Goal: Information Seeking & Learning: Find specific fact

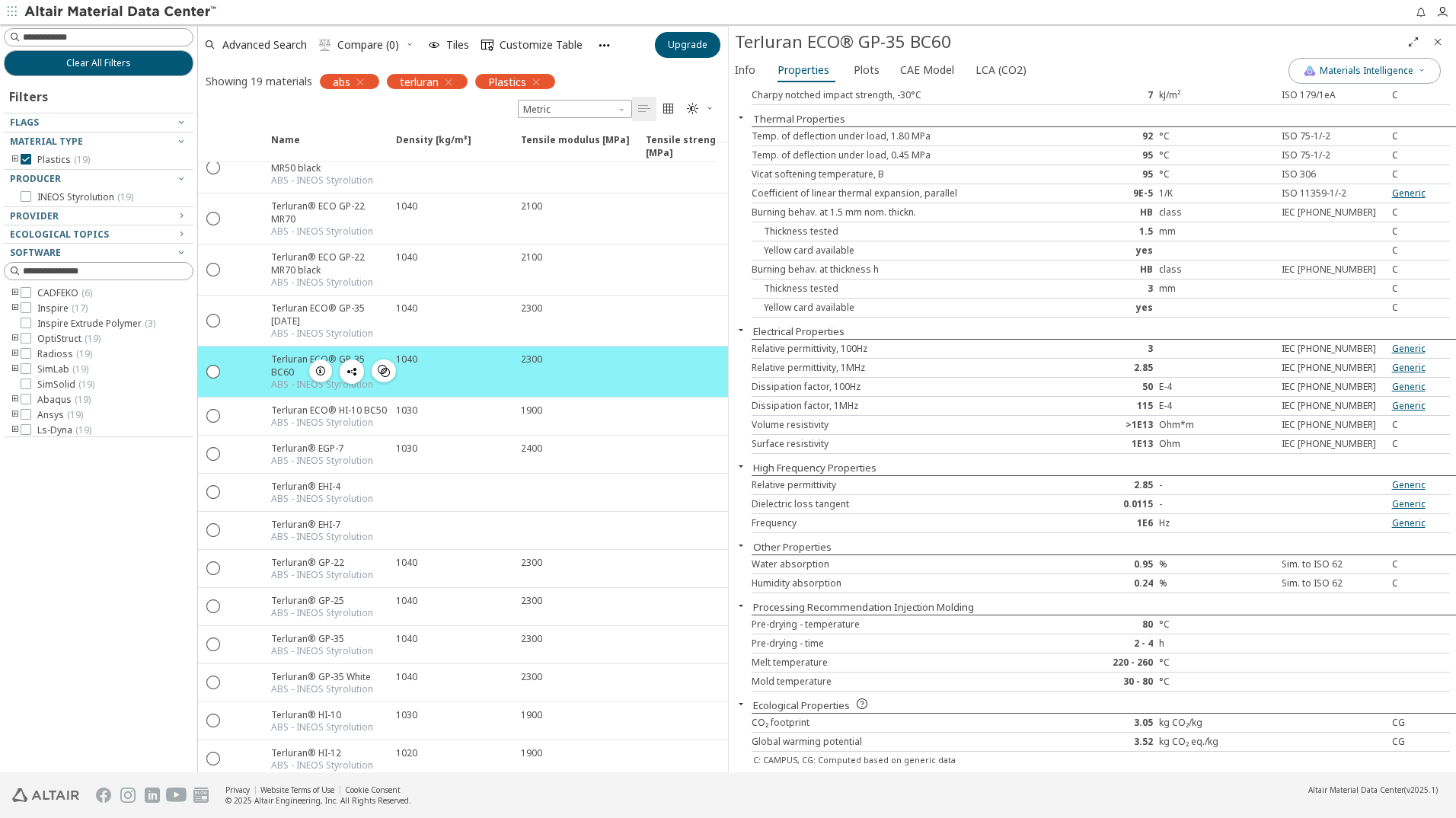
scroll to position [228, 0]
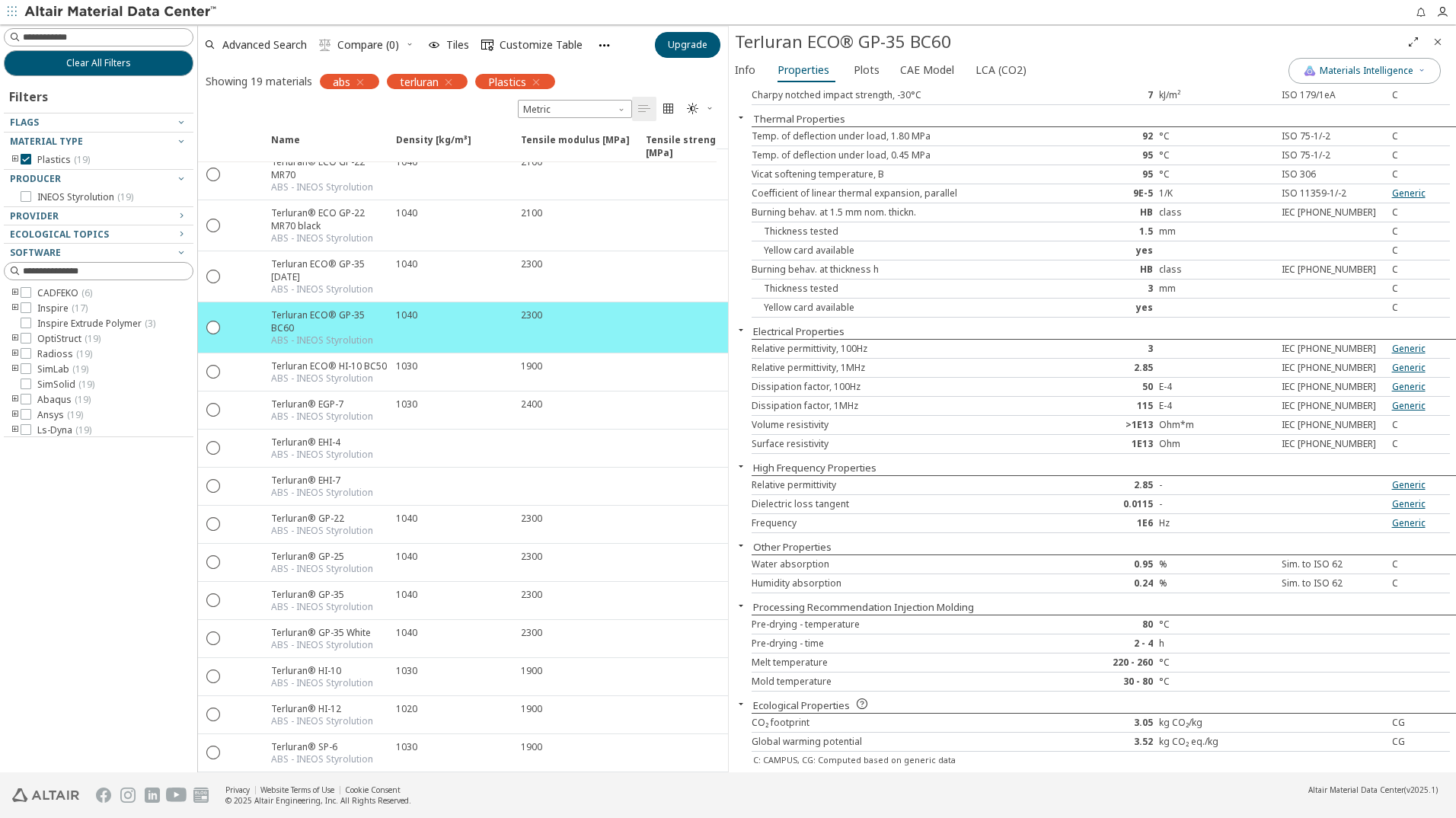
click at [97, 546] on div "Clear All Filters Filters Flags Material Type Plastics ( 19 ) Producer INEOS St…" at bounding box center [98, 398] width 197 height 748
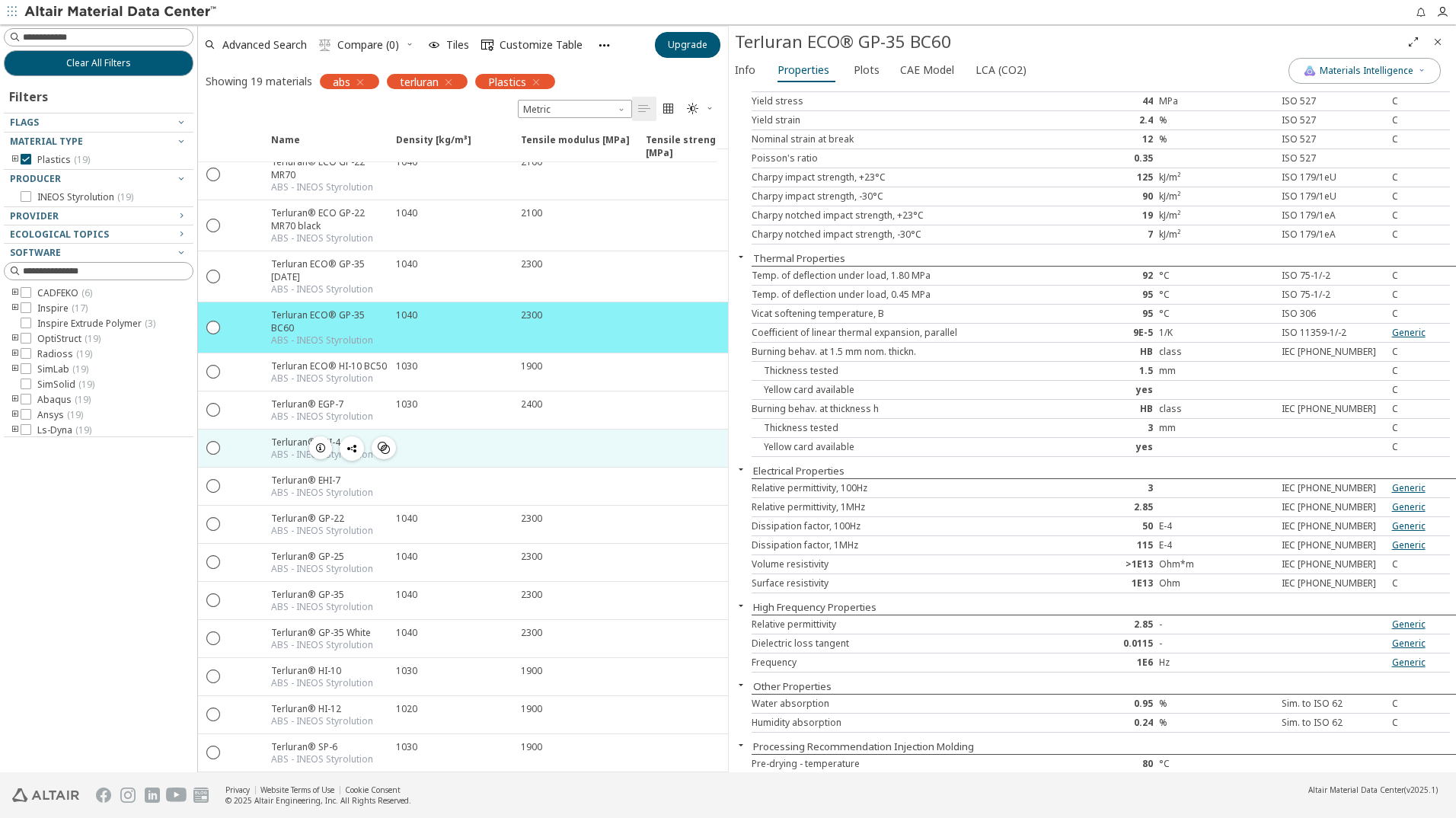
scroll to position [236, 0]
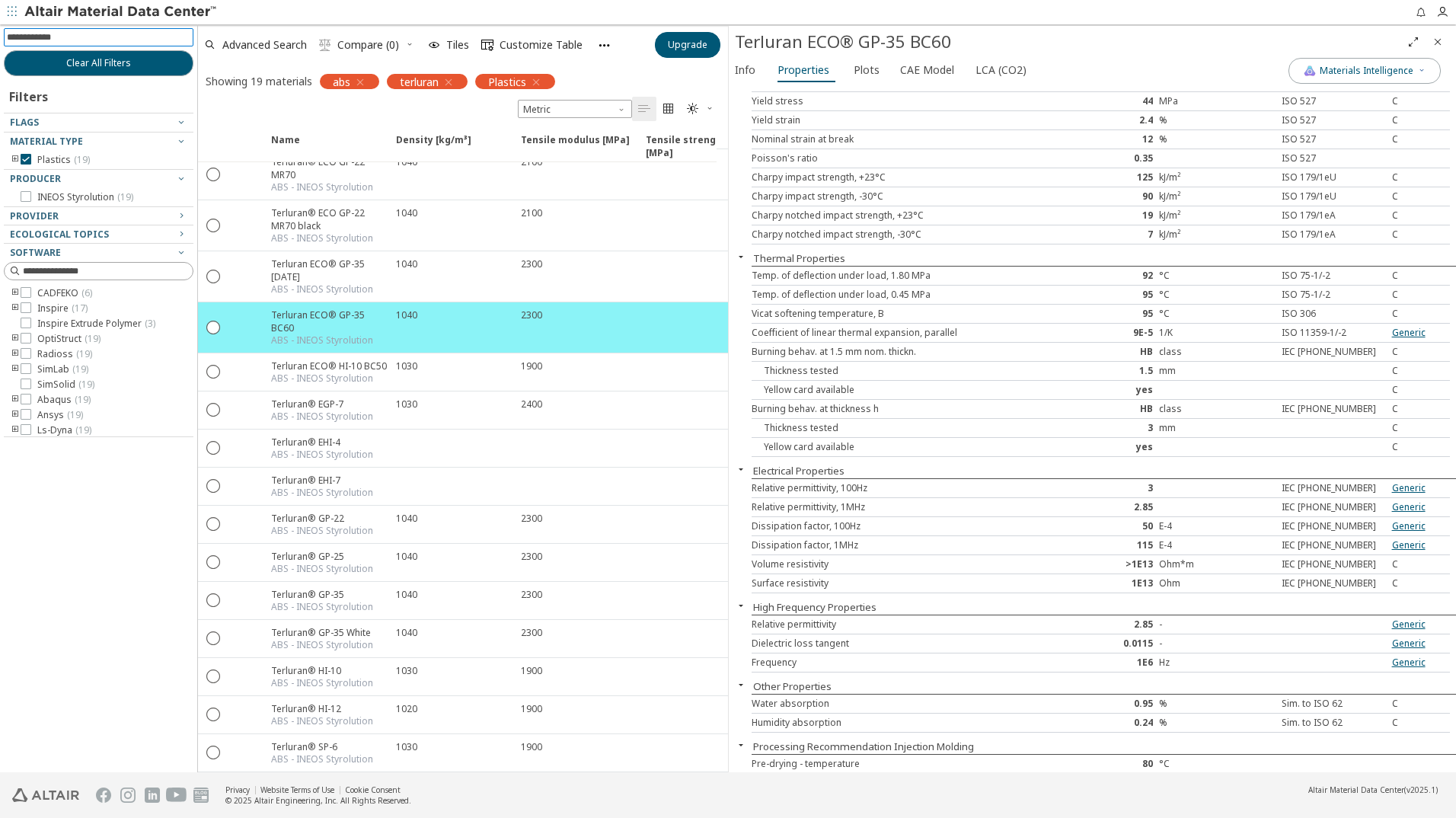
click at [87, 39] on input at bounding box center [100, 37] width 186 height 16
click at [452, 79] on icon "button" at bounding box center [448, 82] width 12 height 12
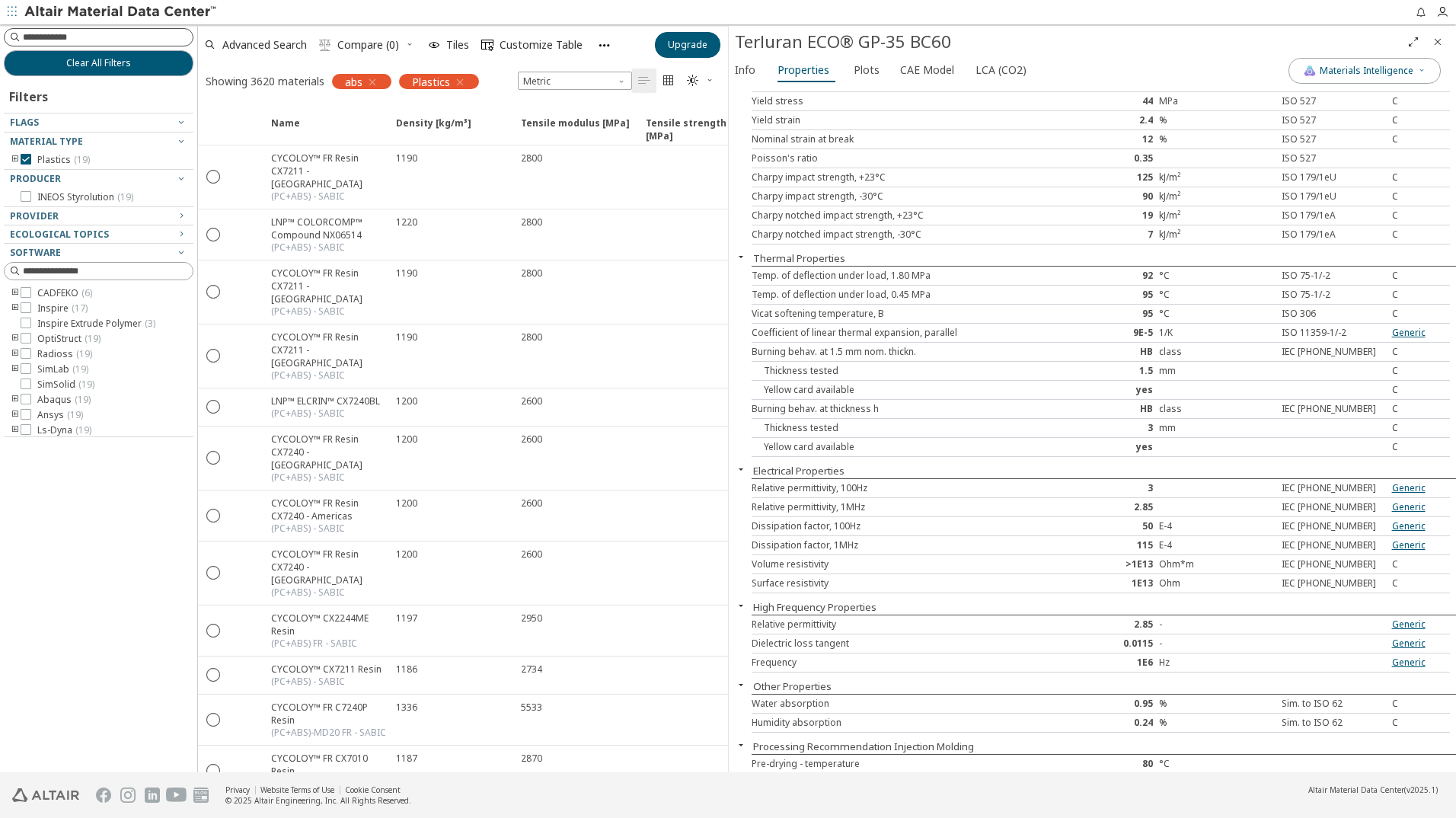
click at [139, 32] on input at bounding box center [108, 37] width 170 height 16
type input "****"
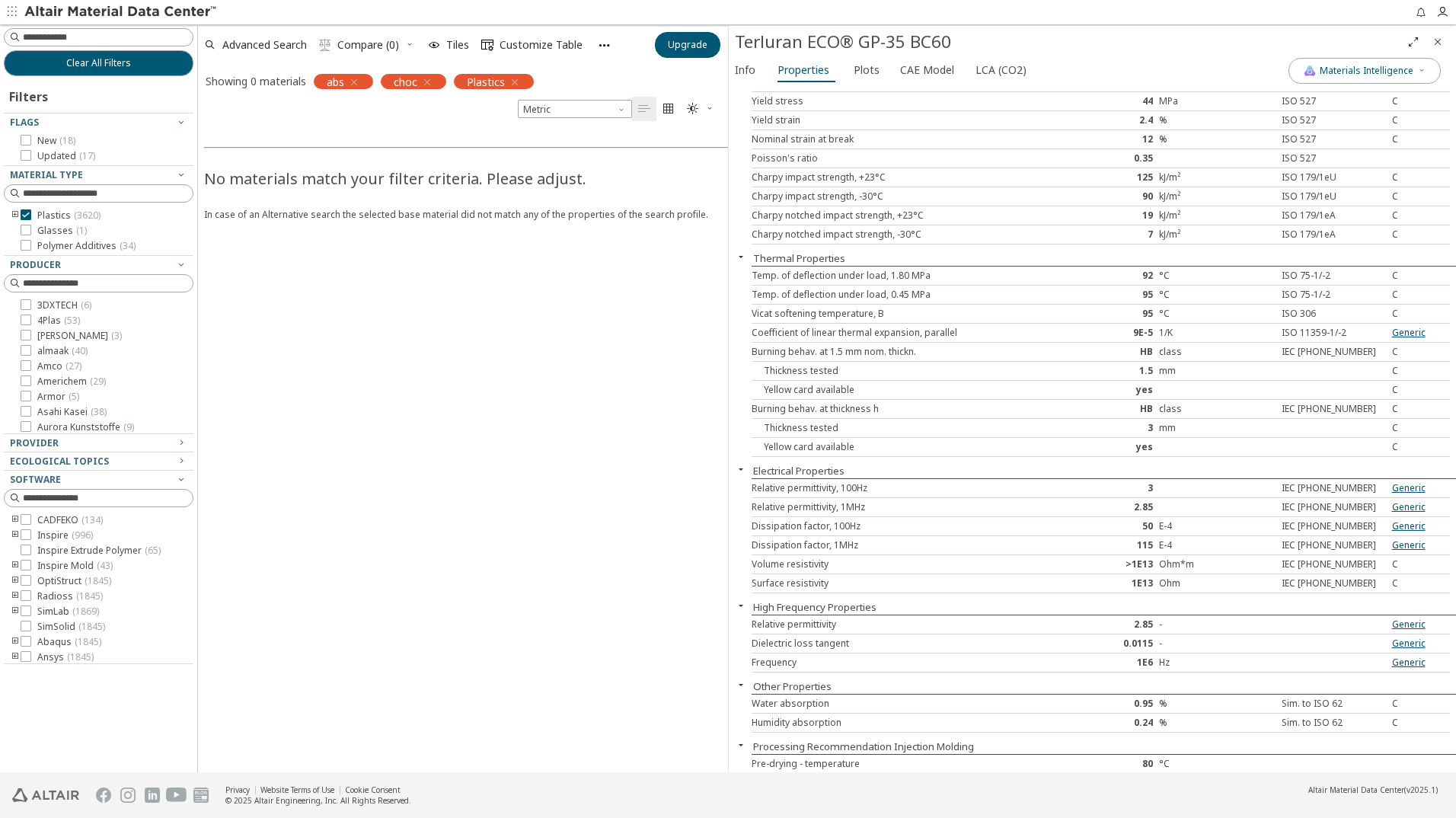
click at [429, 83] on icon "button" at bounding box center [427, 82] width 12 height 12
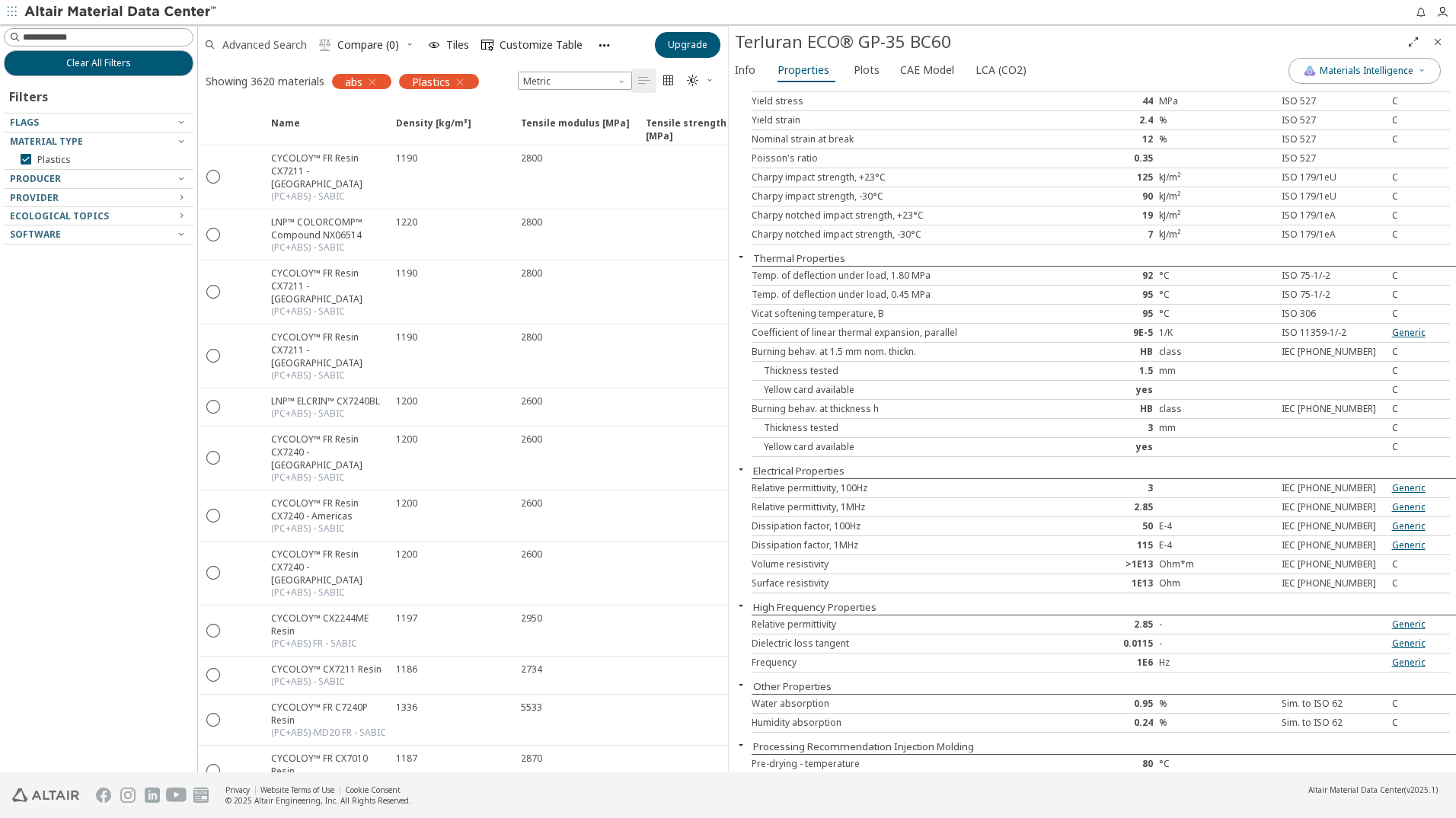
click at [250, 45] on span "Advanced Search" at bounding box center [264, 44] width 84 height 11
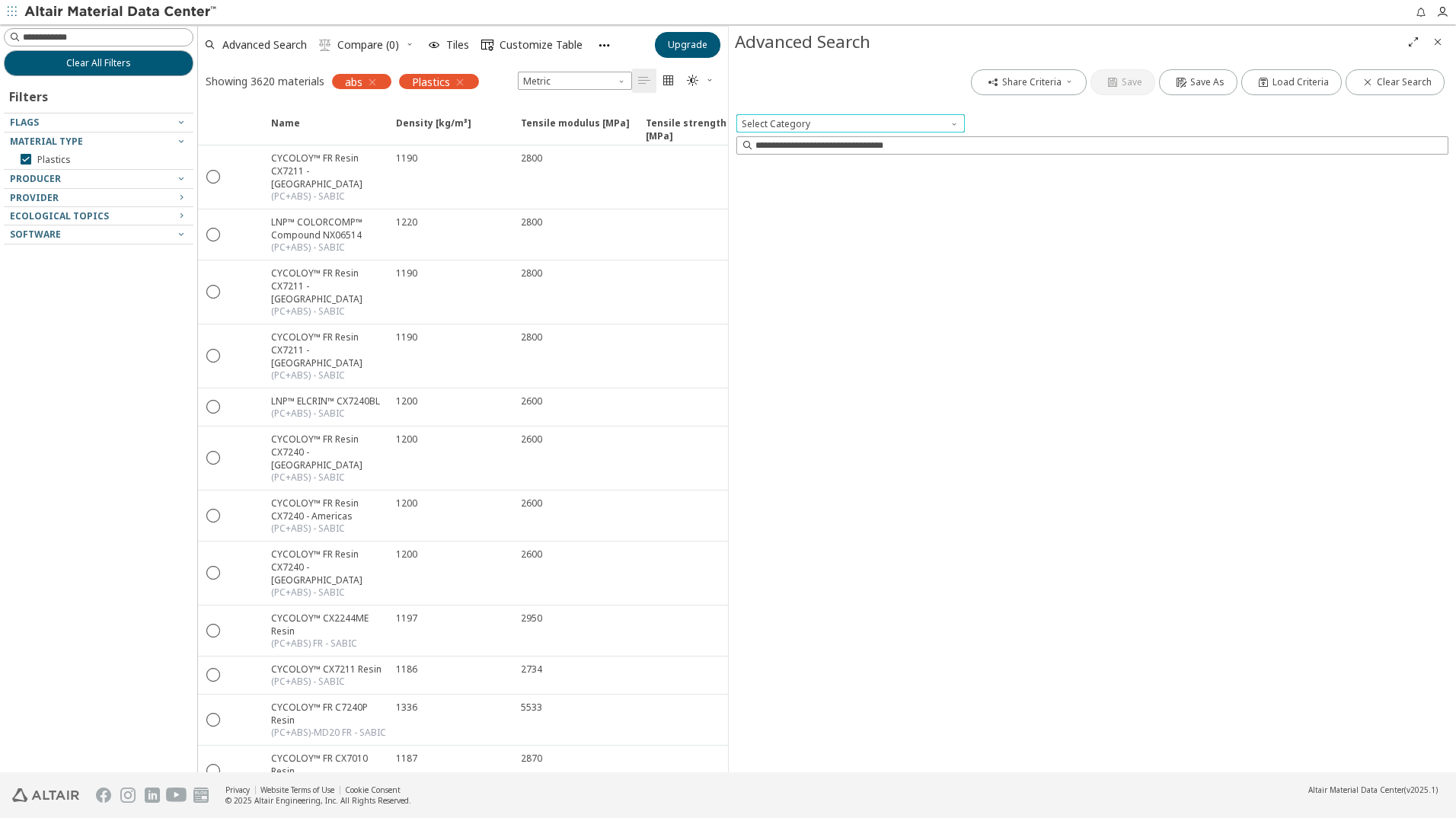
click at [958, 121] on span at bounding box center [955, 120] width 12 height 12
click at [921, 128] on span "Select Category" at bounding box center [850, 124] width 228 height 18
click at [831, 236] on div "Share Criteria Save Save As Load Criteria Clear Search Select Category Reduce t…" at bounding box center [1091, 416] width 727 height 715
click at [827, 144] on input at bounding box center [1093, 146] width 709 height 16
click at [843, 123] on span "Select Category" at bounding box center [850, 124] width 228 height 18
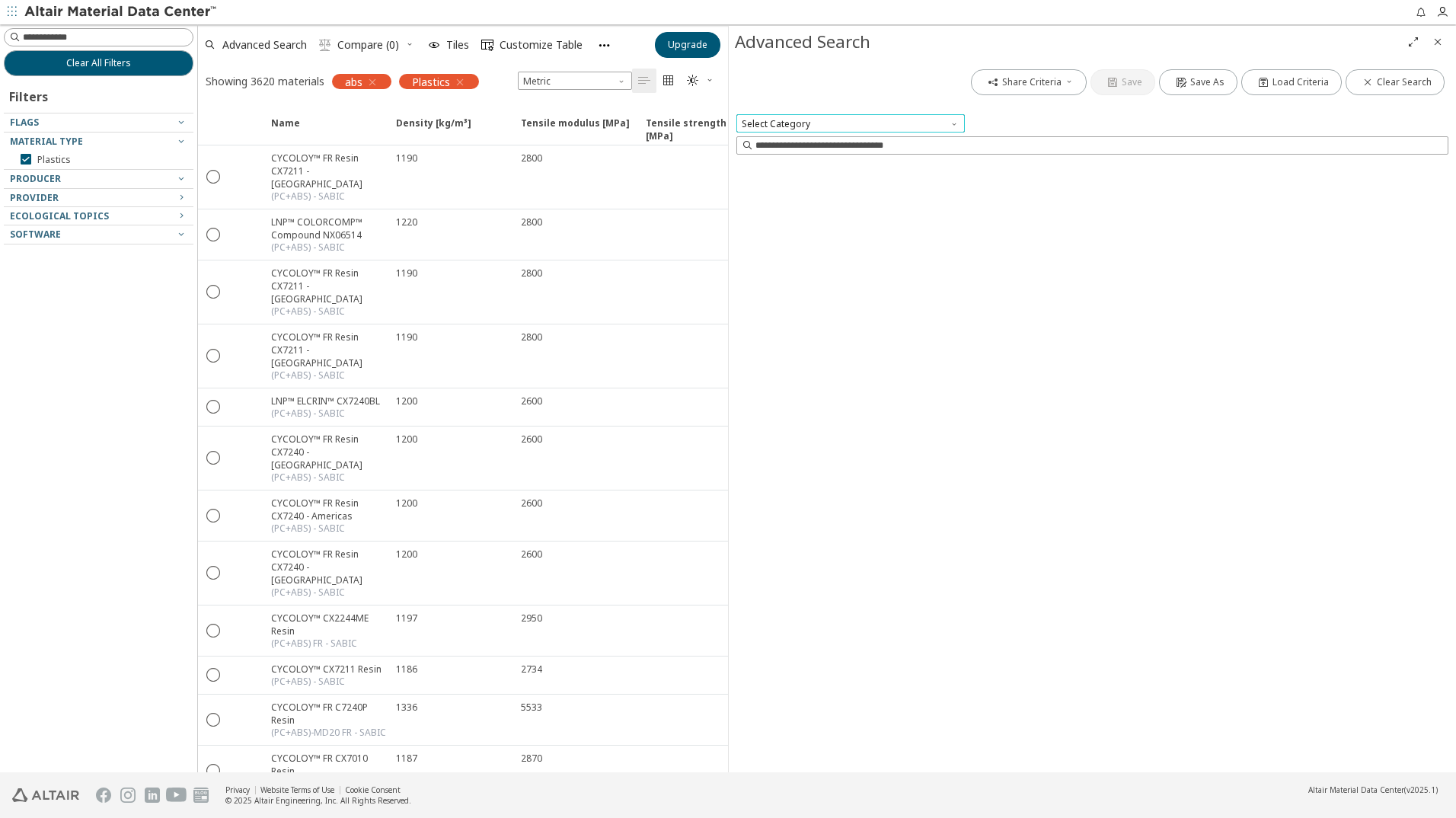
click at [809, 123] on span "Select Category" at bounding box center [850, 124] width 228 height 18
click at [955, 119] on span at bounding box center [955, 120] width 12 height 12
click at [1073, 83] on icon "button" at bounding box center [1068, 81] width 9 height 9
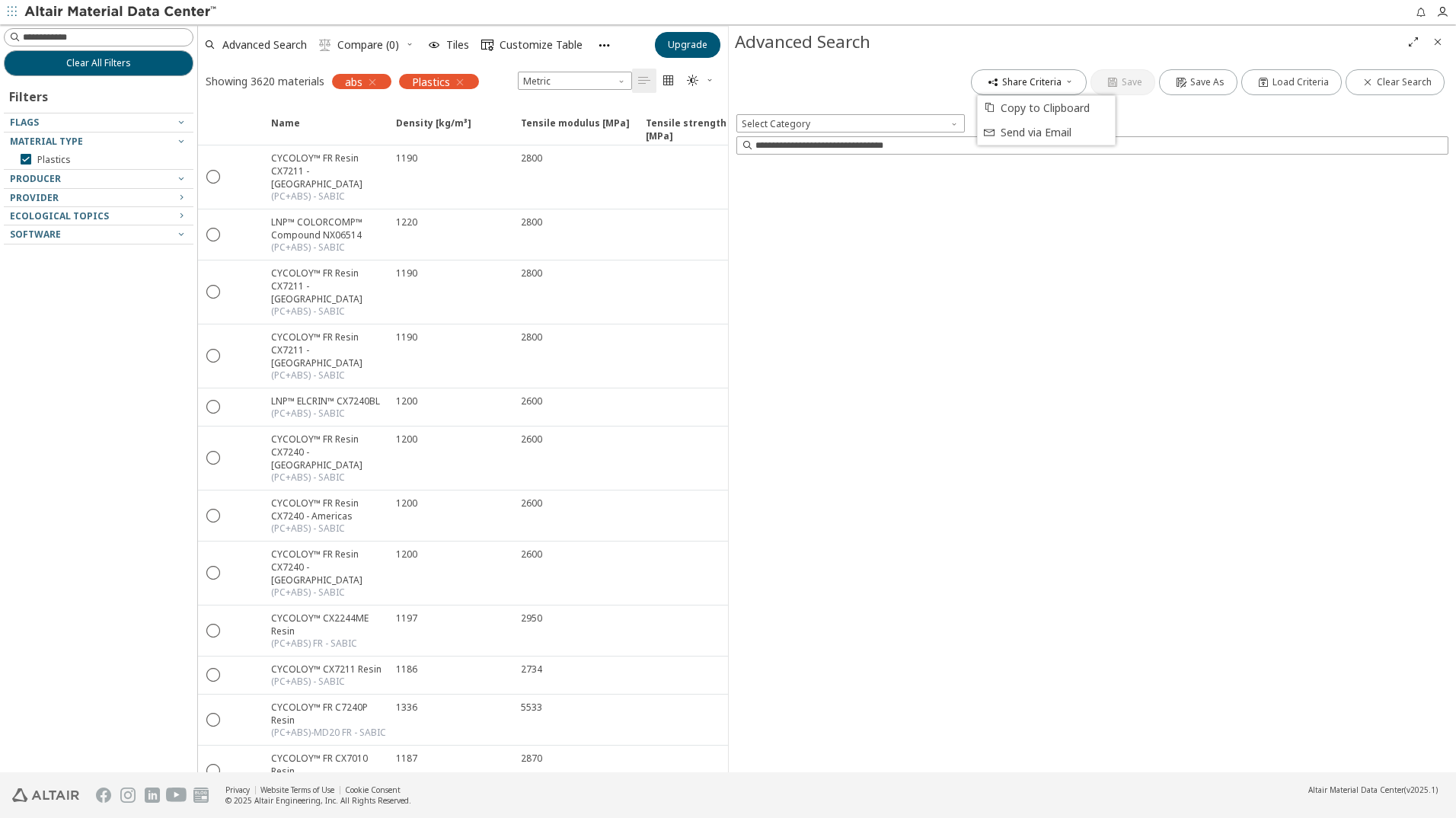
click at [1108, 287] on div "Share Criteria Save Save As Load Criteria Clear Search Select Category Reduce t…" at bounding box center [1091, 416] width 727 height 715
click at [1340, 126] on div "Select Category" at bounding box center [1092, 124] width 712 height 18
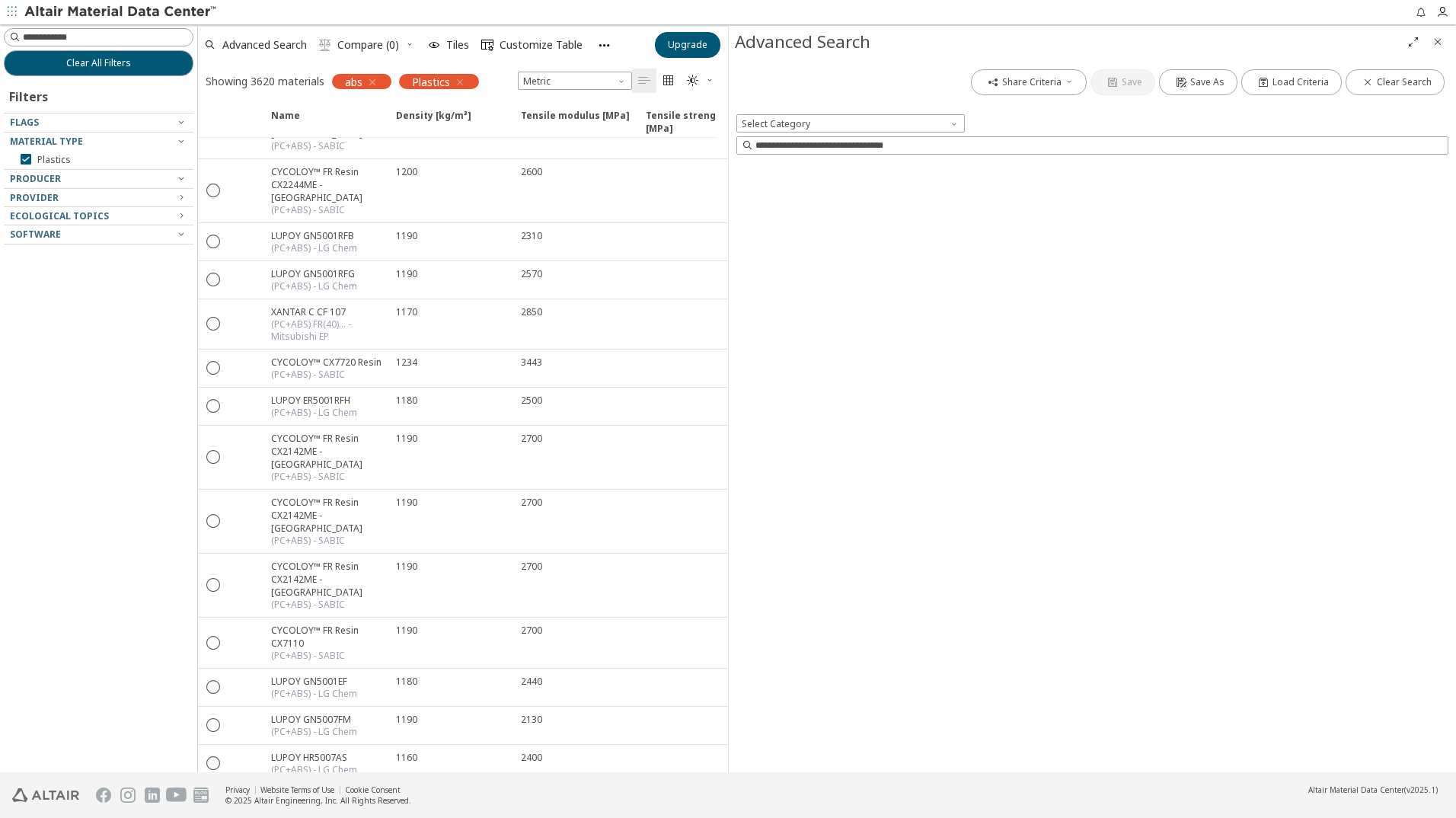
scroll to position [1295, 0]
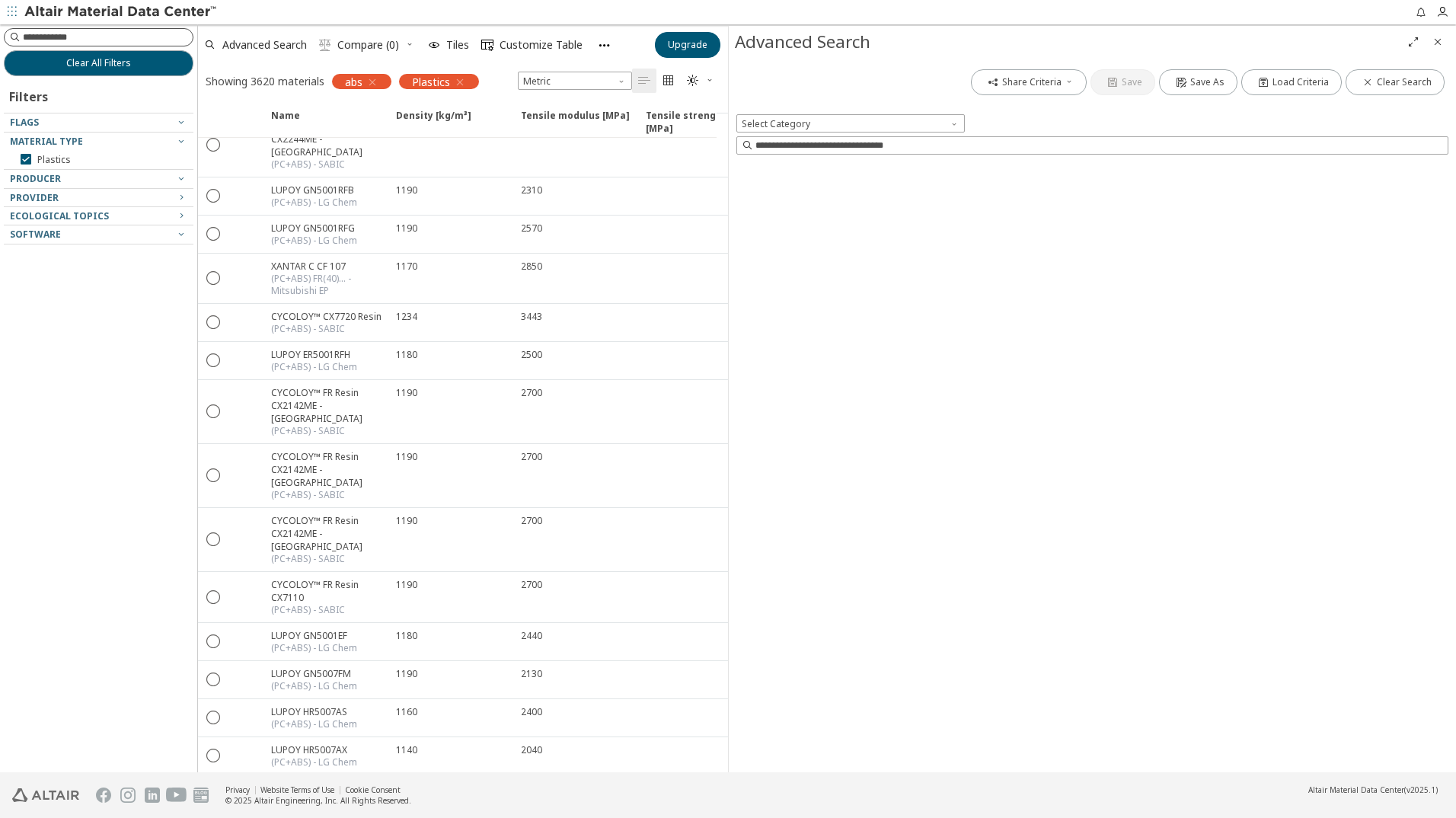
click at [54, 36] on input at bounding box center [108, 37] width 170 height 16
type input "*******"
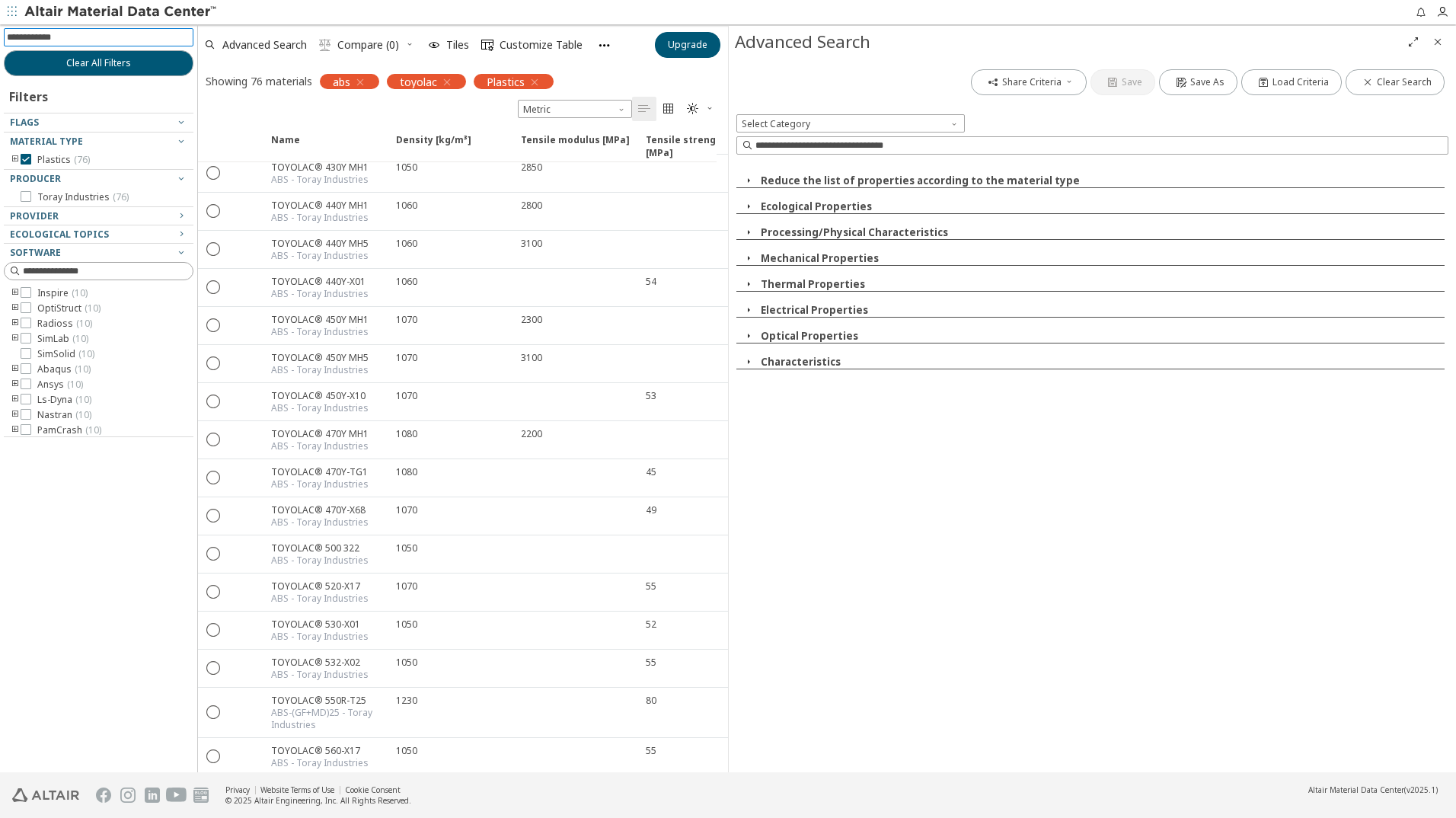
scroll to position [1295, 0]
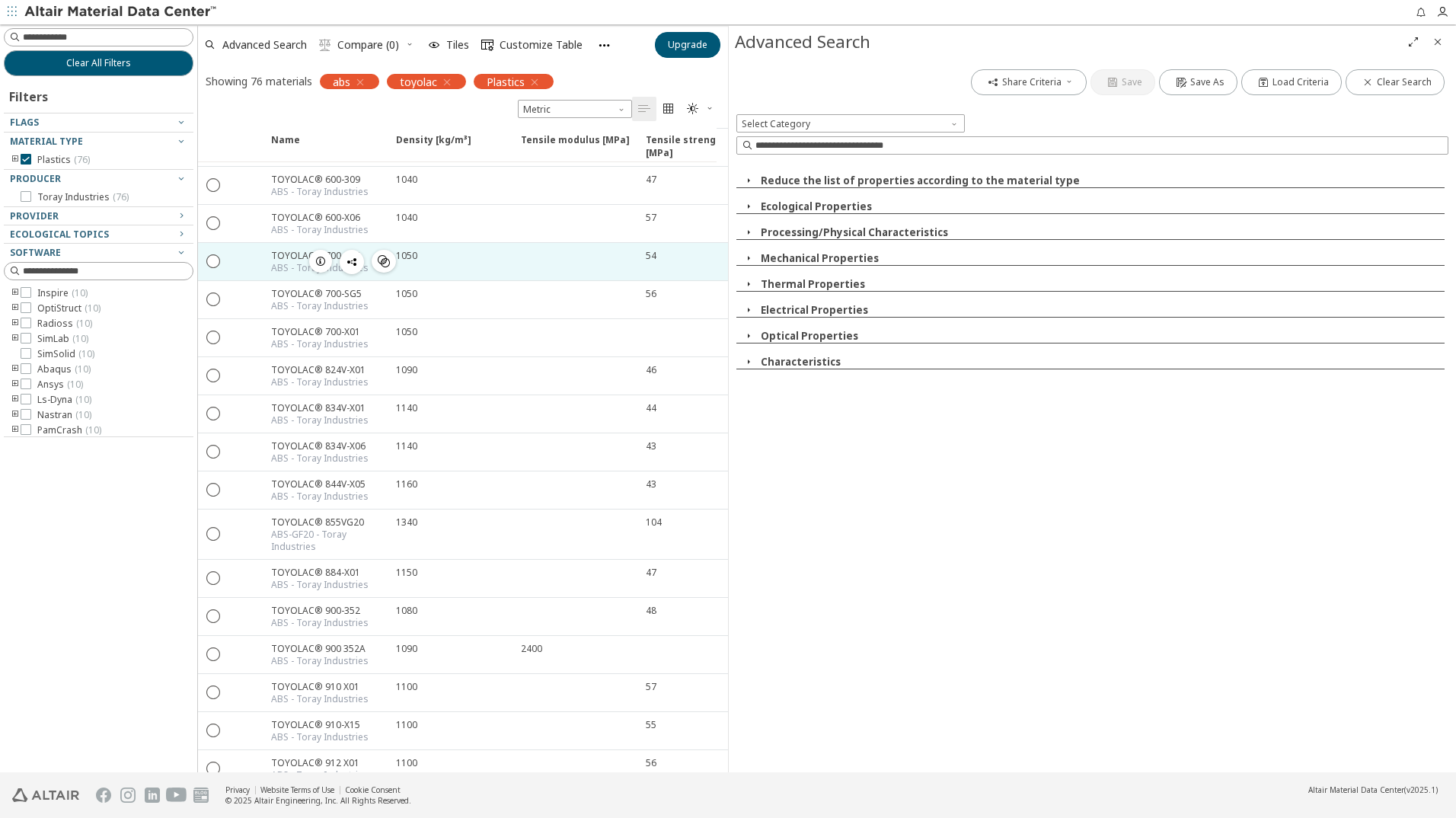
click at [286, 249] on div "TOYOLAC® 700-314" at bounding box center [320, 256] width 97 height 13
click at [208, 265] on icon "" at bounding box center [213, 260] width 14 height 14
click at [327, 257] on span "button" at bounding box center [320, 261] width 18 height 23
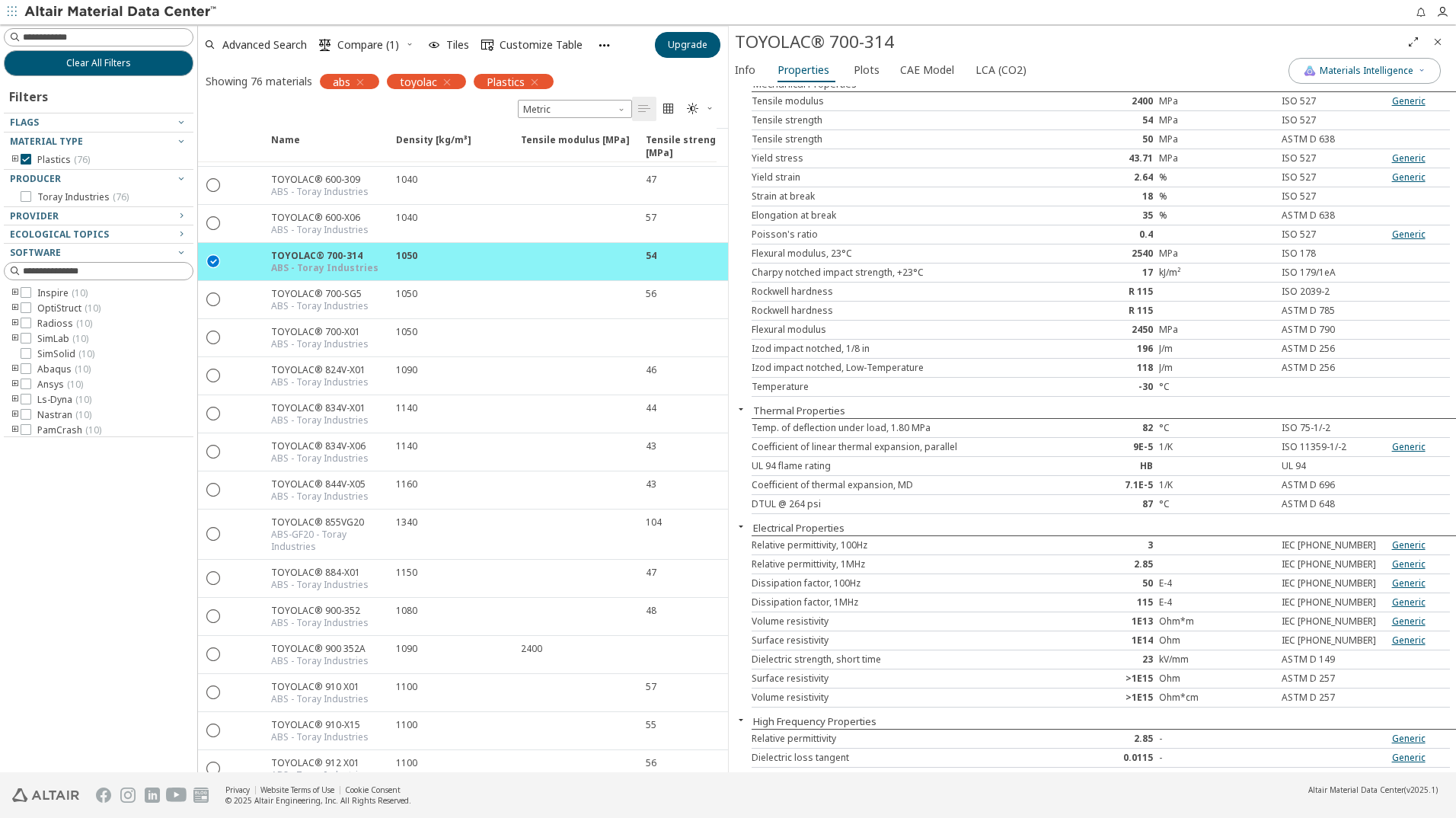
scroll to position [248, 0]
